Goal: Information Seeking & Learning: Learn about a topic

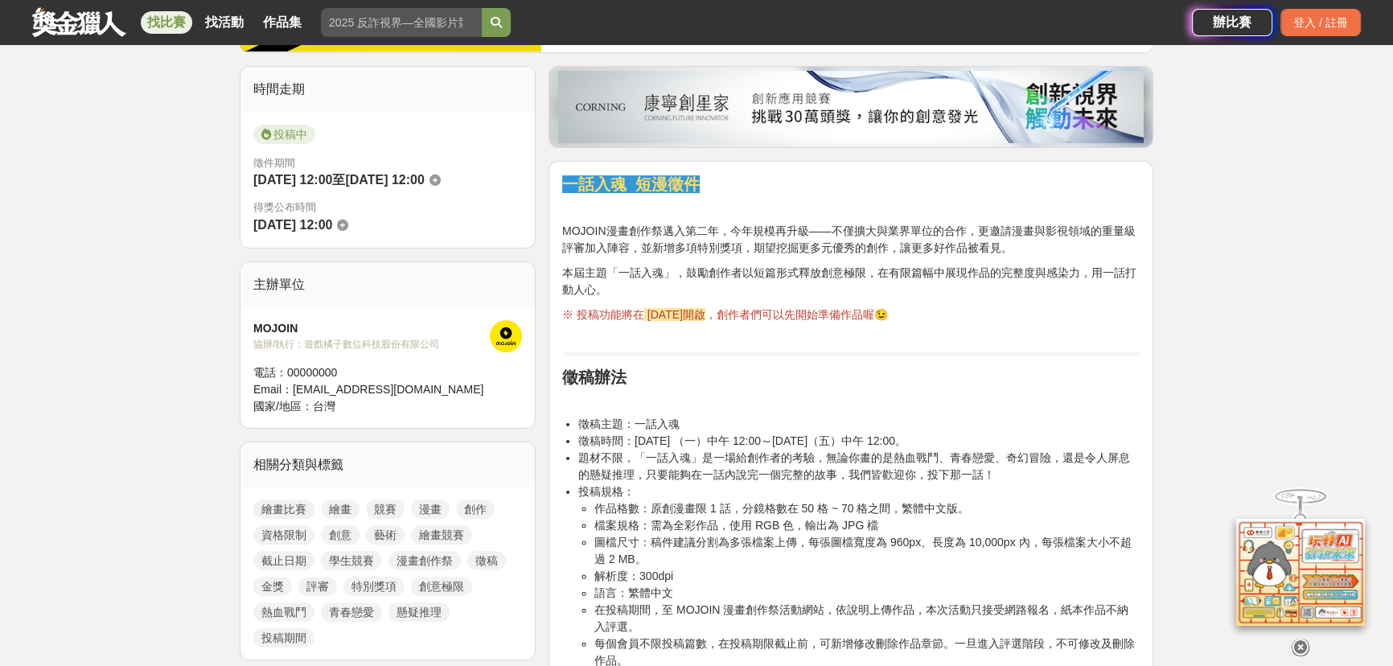
scroll to position [438, 0]
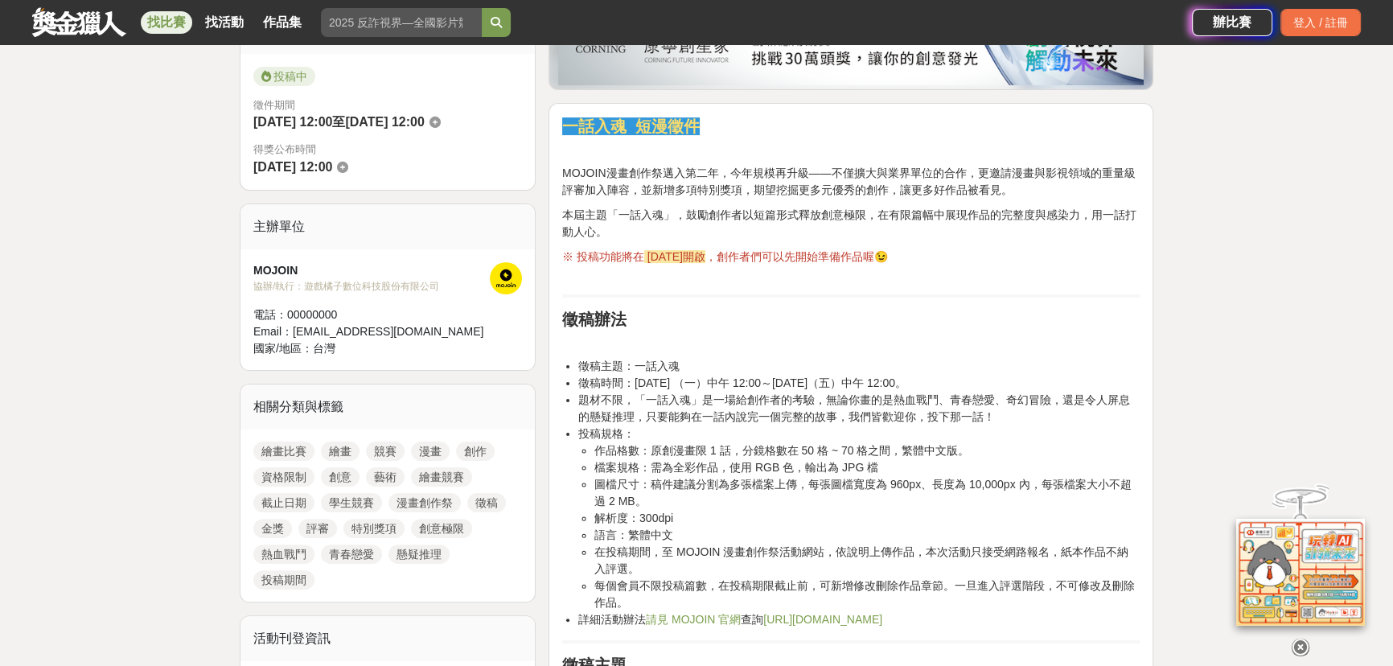
click at [420, 447] on link "漫畫" at bounding box center [430, 451] width 39 height 19
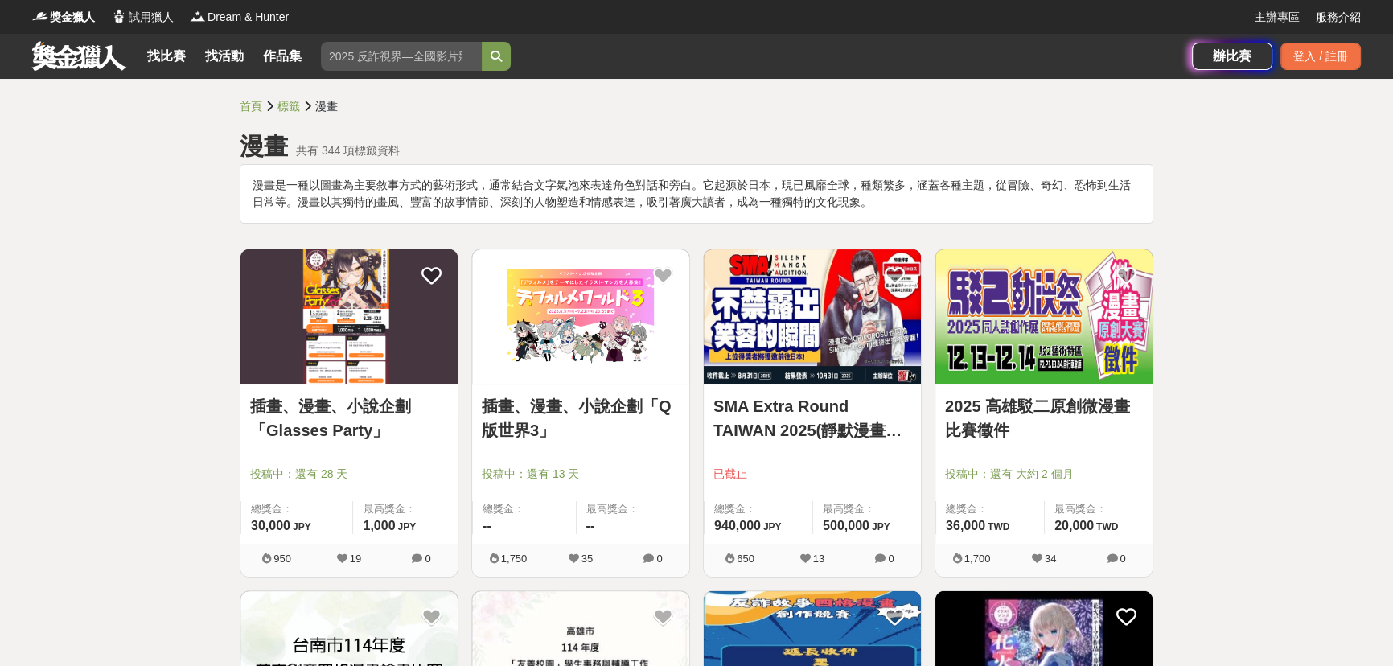
click at [254, 103] on link "首頁" at bounding box center [251, 106] width 23 height 13
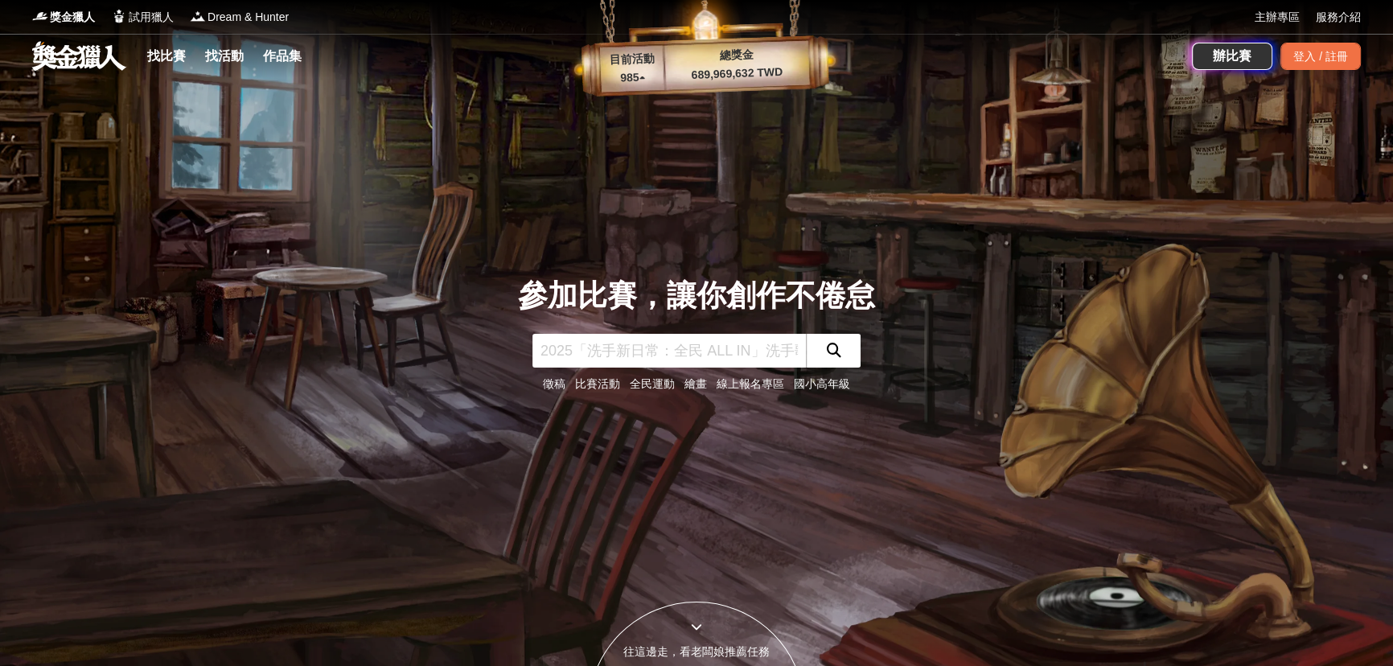
click at [627, 388] on div "徵稿 比賽活動 全民運動 繪畫 線上報名專區 國小高年級" at bounding box center [696, 384] width 357 height 17
click at [627, 364] on input "text" at bounding box center [668, 351] width 273 height 34
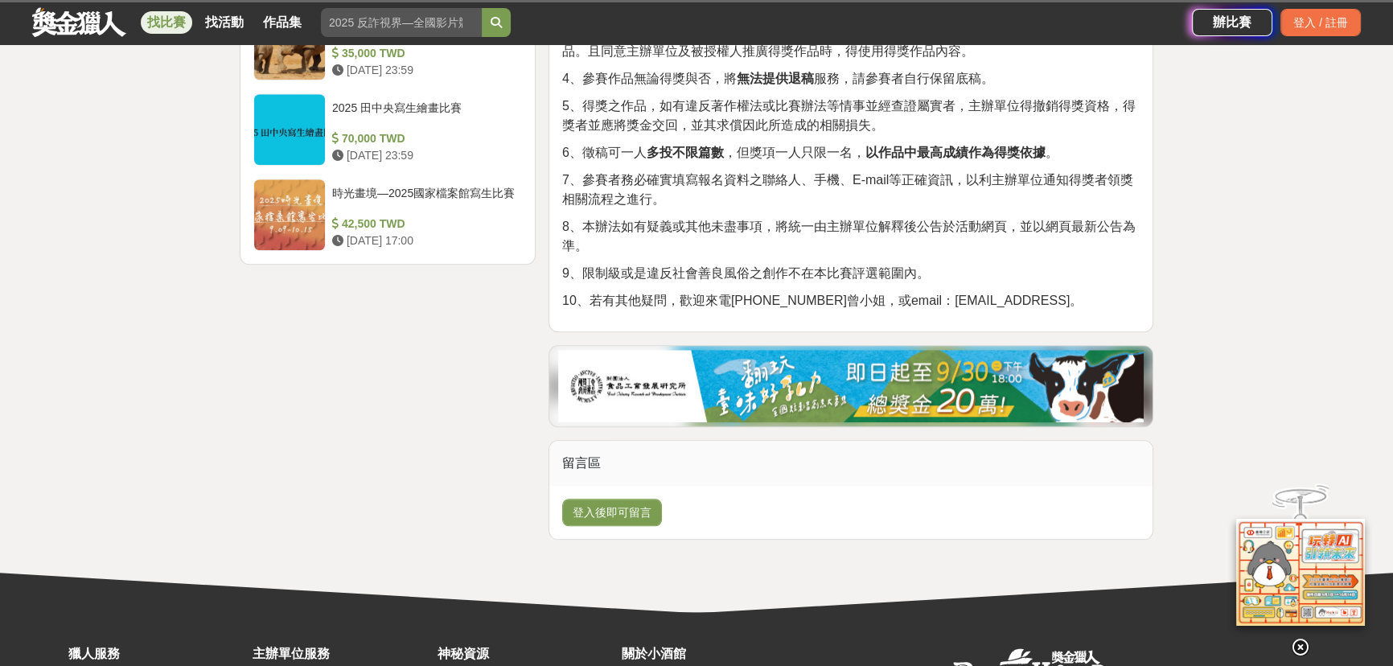
scroll to position [2267, 0]
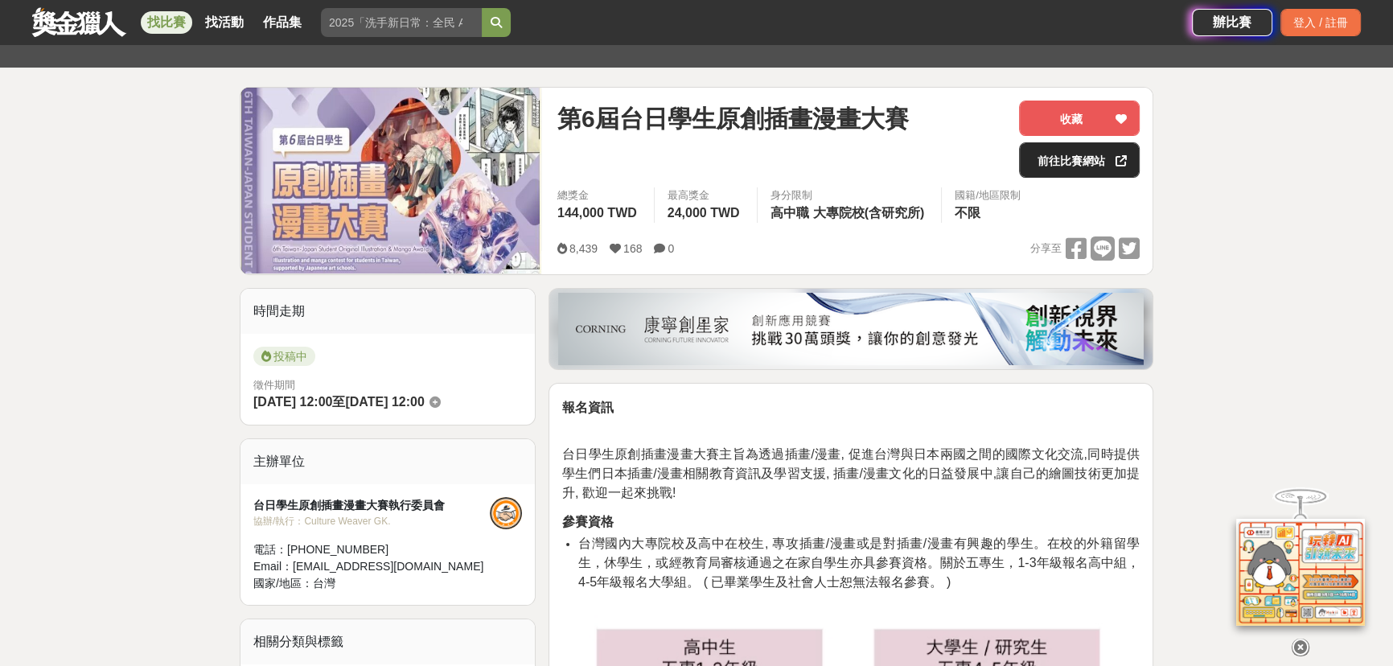
scroll to position [72, 0]
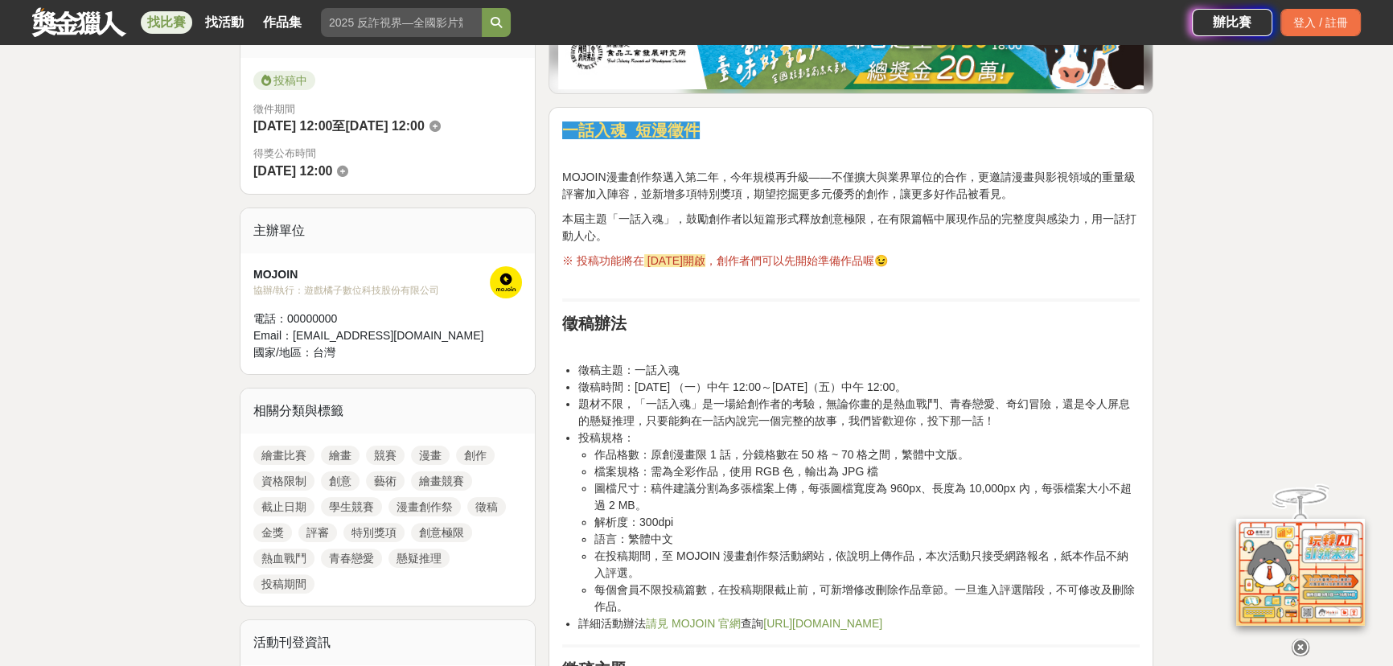
scroll to position [438, 0]
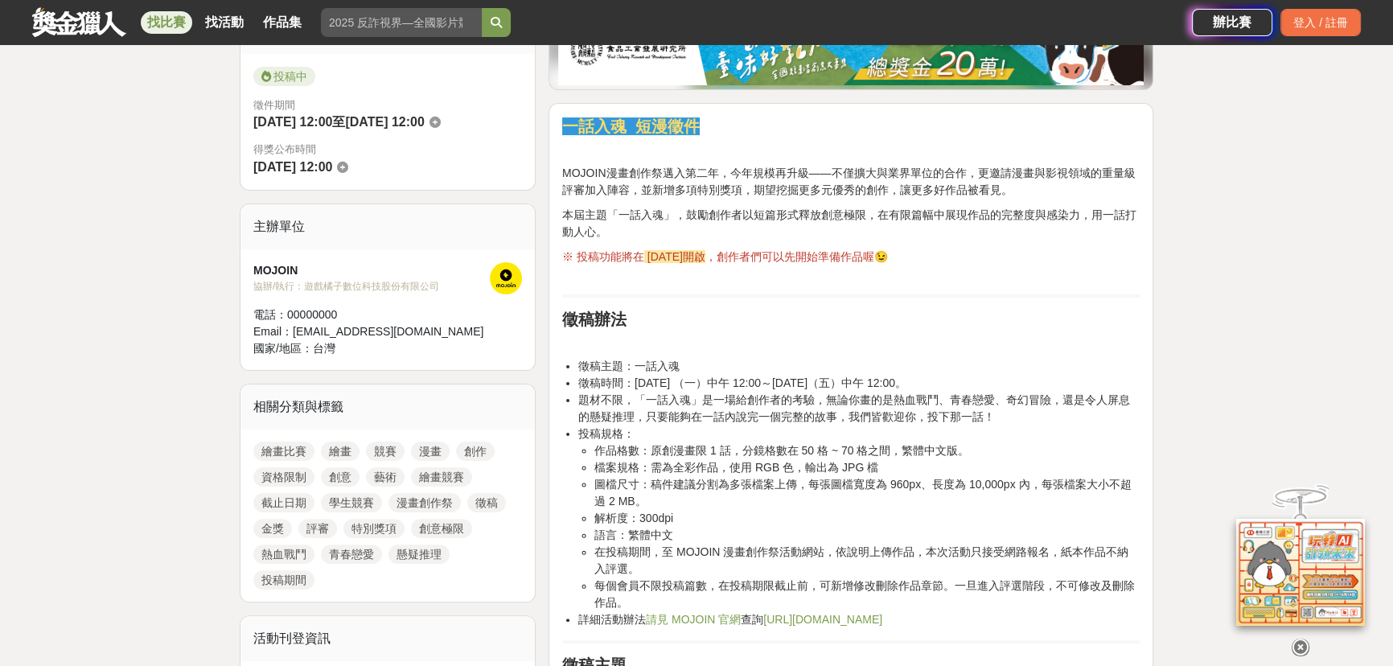
click at [284, 447] on link "繪畫比賽" at bounding box center [283, 451] width 61 height 19
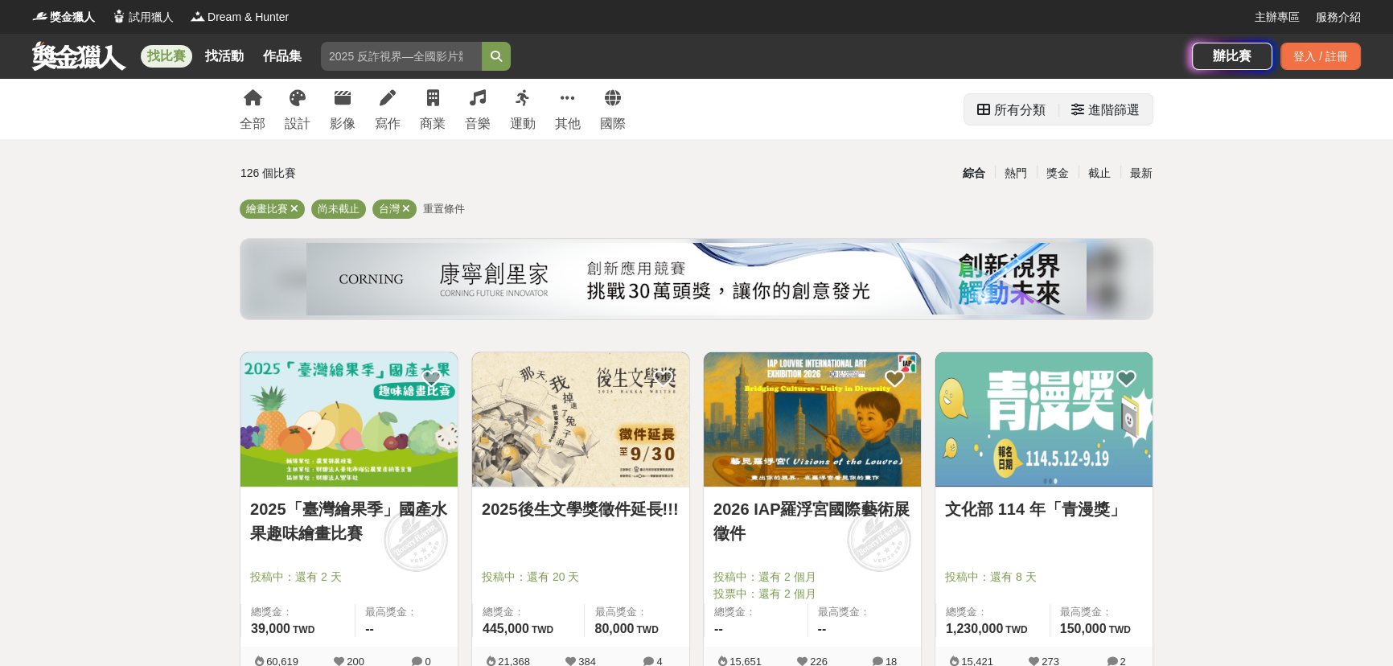
click at [1012, 110] on div "所有分類" at bounding box center [1019, 110] width 51 height 32
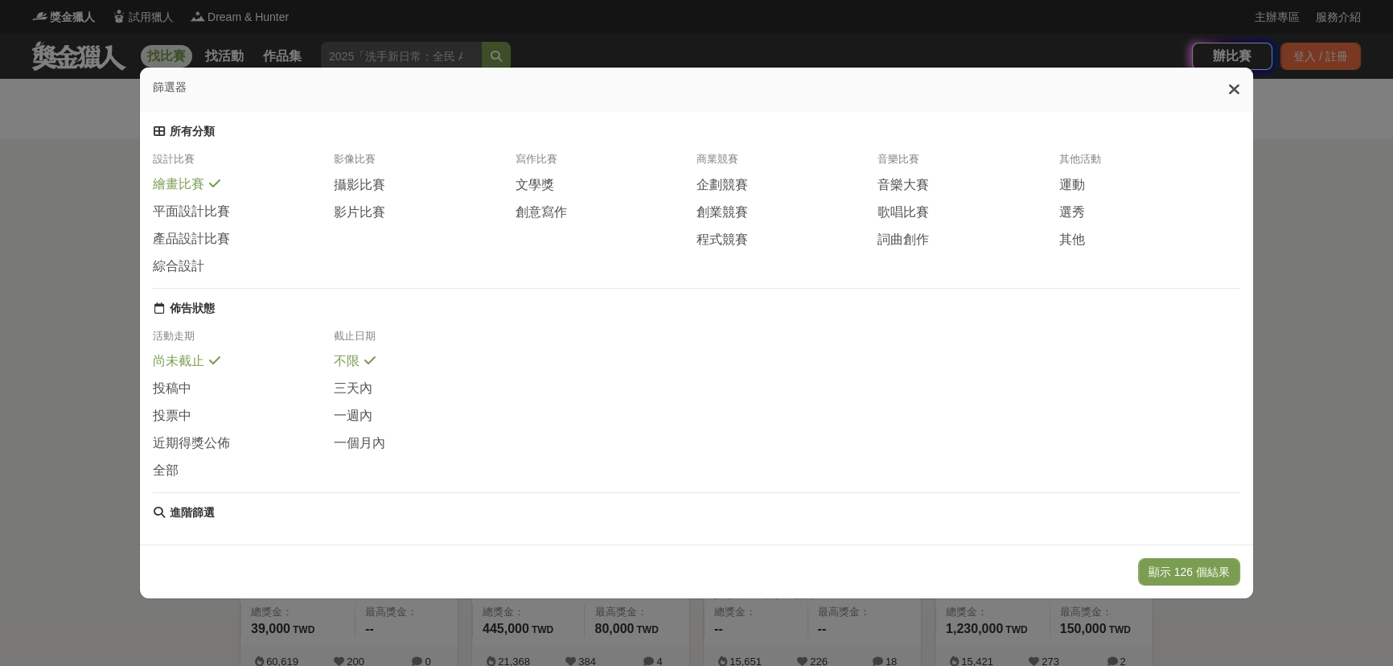
click at [1235, 90] on icon at bounding box center [1234, 89] width 12 height 16
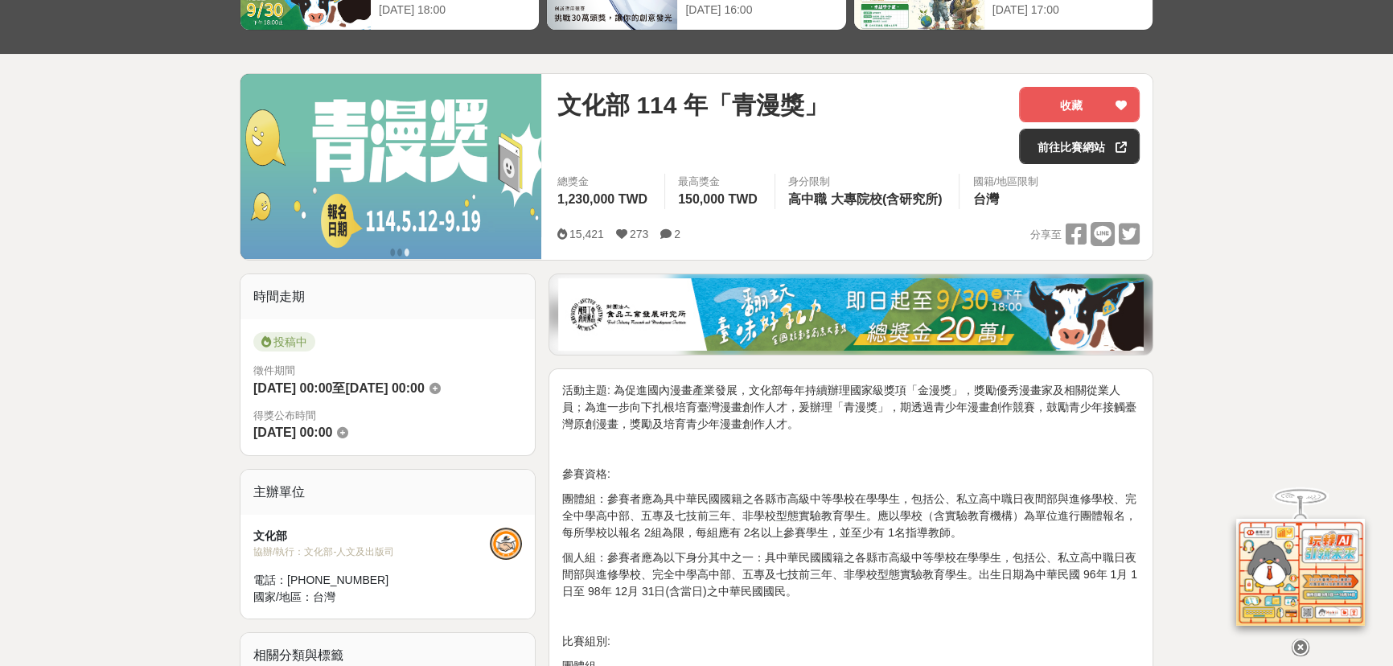
scroll to position [292, 0]
